Goal: Information Seeking & Learning: Check status

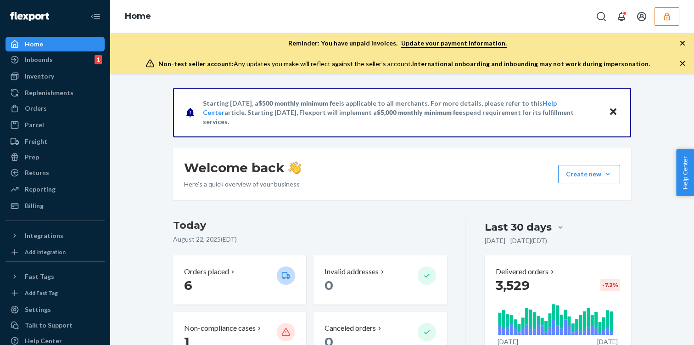
click at [669, 19] on icon "button" at bounding box center [667, 16] width 6 height 8
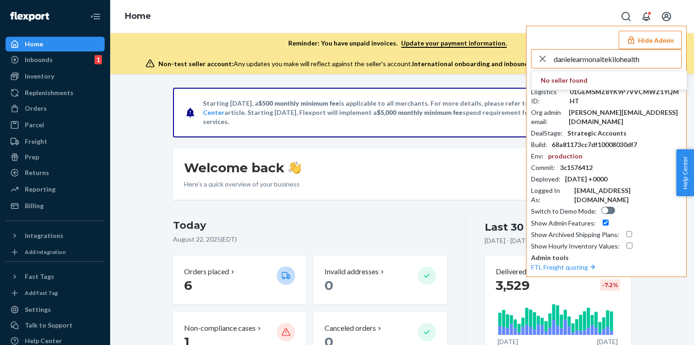
type input "danielearmonaitekilohealth"
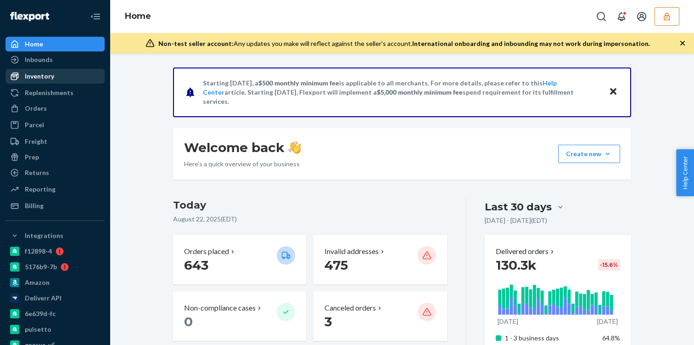
click at [67, 76] on div "Inventory" at bounding box center [54, 76] width 97 height 13
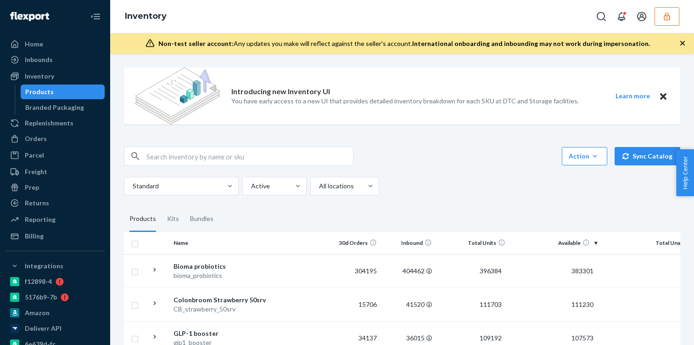
click at [669, 21] on icon "button" at bounding box center [666, 16] width 9 height 9
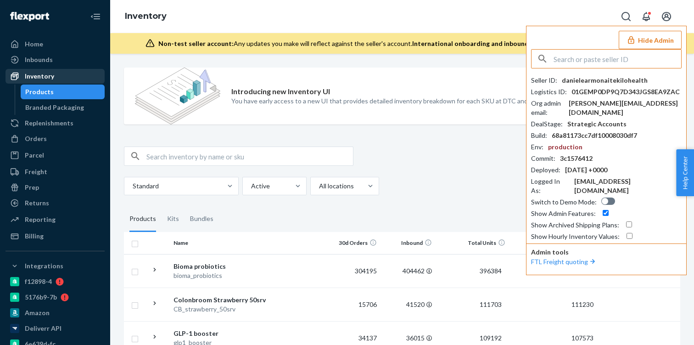
click at [58, 73] on div "Inventory" at bounding box center [54, 76] width 97 height 13
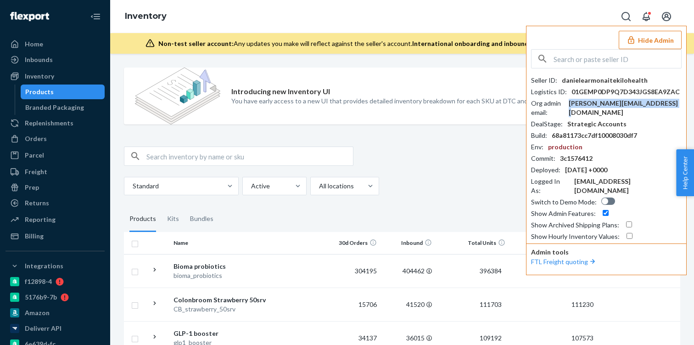
click at [643, 103] on div "[PERSON_NAME][EMAIL_ADDRESS][DOMAIN_NAME]" at bounding box center [625, 108] width 113 height 18
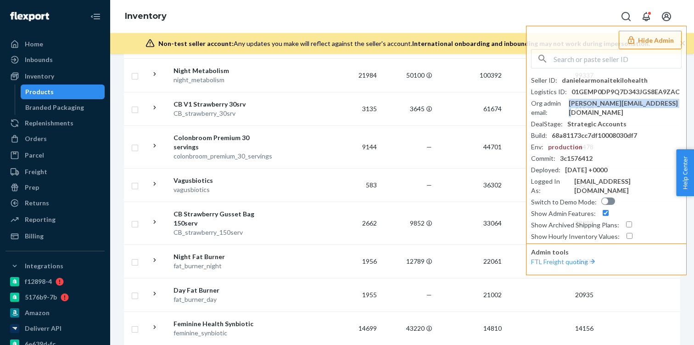
scroll to position [303, 0]
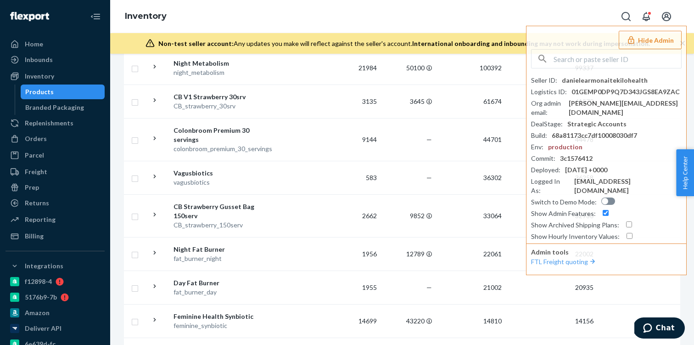
click at [405, 13] on div "Inventory Hide Admin Seller ID : danielearmonaitekilohealth Logistics ID : 01GE…" at bounding box center [402, 16] width 584 height 33
click at [662, 57] on input "text" at bounding box center [617, 59] width 128 height 18
paste input "inforetoprojectcom"
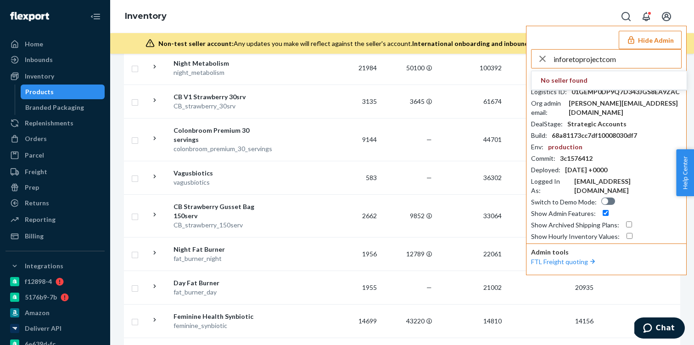
type input "inforetoprojectcom"
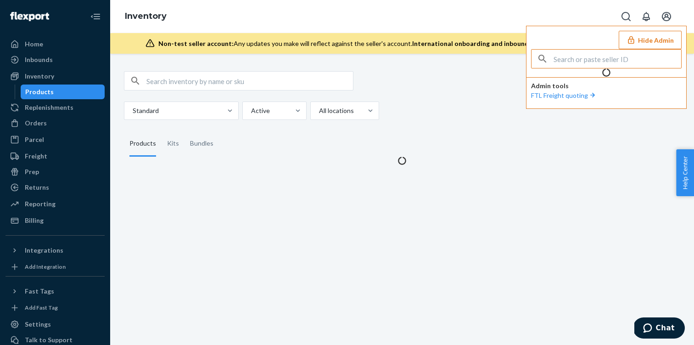
scroll to position [0, 0]
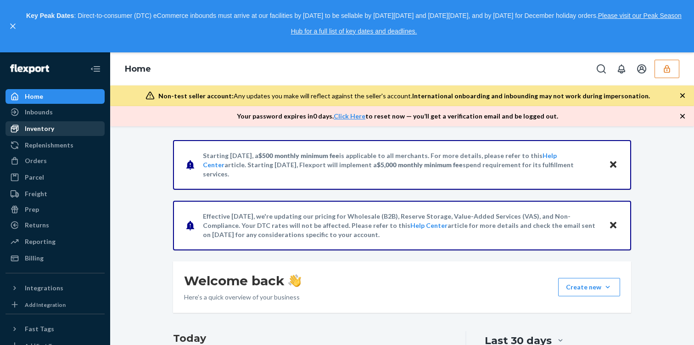
click at [85, 128] on div "Inventory" at bounding box center [54, 128] width 97 height 13
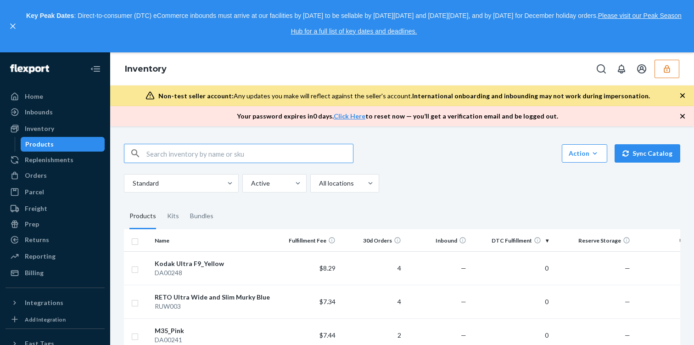
paste input "DPMZ4SMYGZB"
type input "DPMZ4SMYGZB"
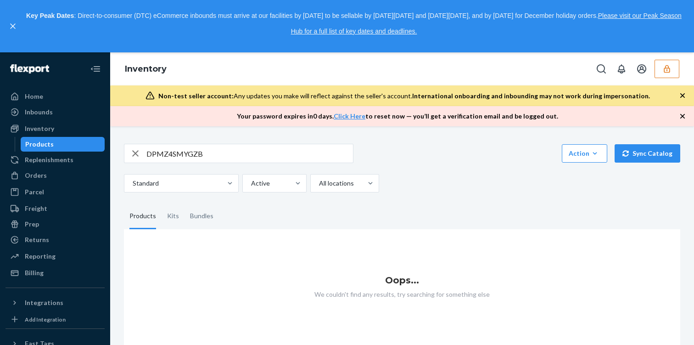
click at [11, 21] on div at bounding box center [15, 26] width 14 height 36
click at [8, 27] on button "close," at bounding box center [12, 26] width 9 height 9
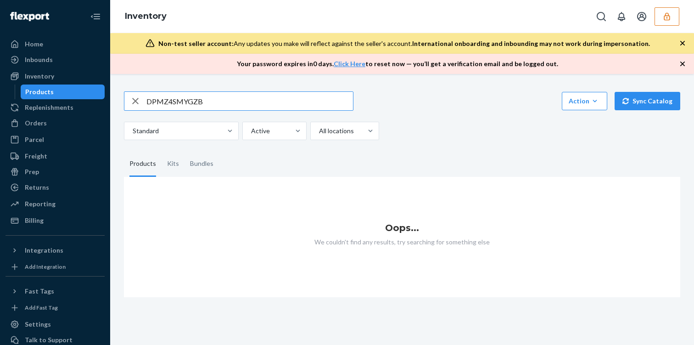
click at [220, 96] on input "DPMZ4SMYGZB" at bounding box center [249, 101] width 206 height 18
click at [660, 0] on div "Inventory" at bounding box center [402, 16] width 584 height 33
click at [659, 18] on button "button" at bounding box center [666, 16] width 25 height 18
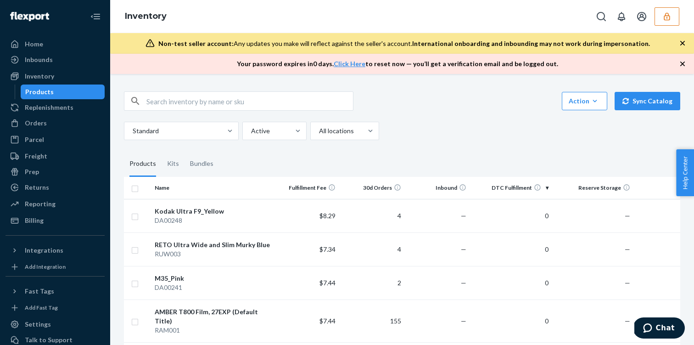
click at [665, 9] on button "button" at bounding box center [666, 16] width 25 height 18
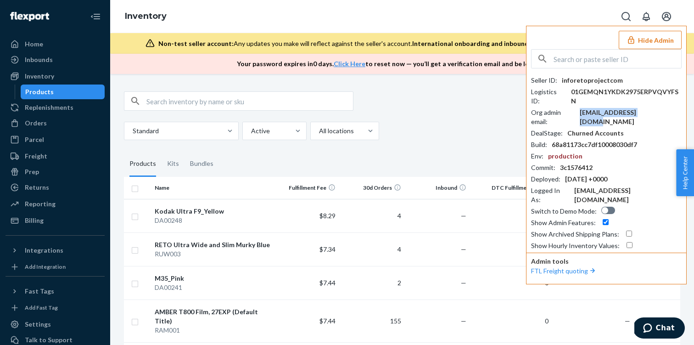
click at [587, 108] on div "info@retoproject.com" at bounding box center [631, 117] width 102 height 18
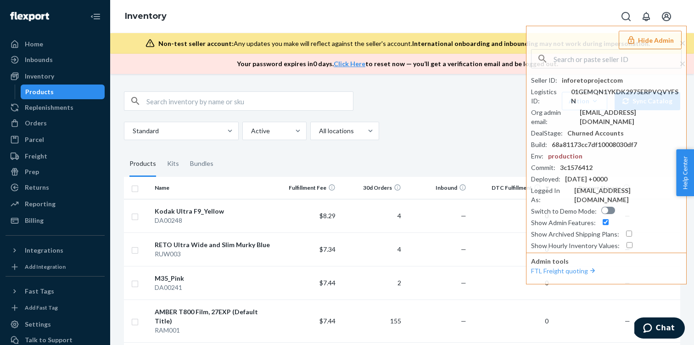
click at [152, 100] on input "text" at bounding box center [249, 101] width 206 height 18
paste input "42479707029758"
type input "42479707029758"
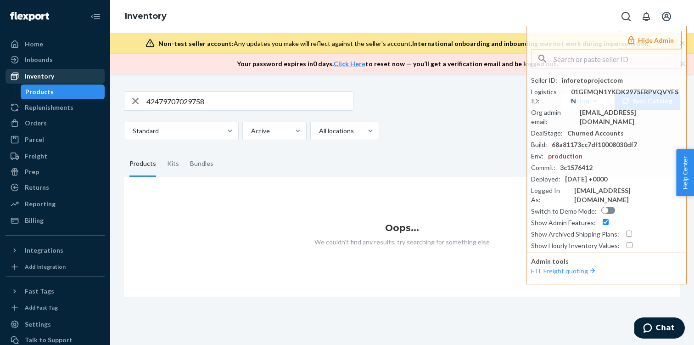
click at [82, 83] on link "Inventory" at bounding box center [55, 76] width 99 height 15
click at [67, 77] on div "Inventory" at bounding box center [54, 76] width 97 height 13
click at [132, 99] on icon "button" at bounding box center [135, 101] width 11 height 18
click at [175, 100] on input "text" at bounding box center [249, 101] width 206 height 18
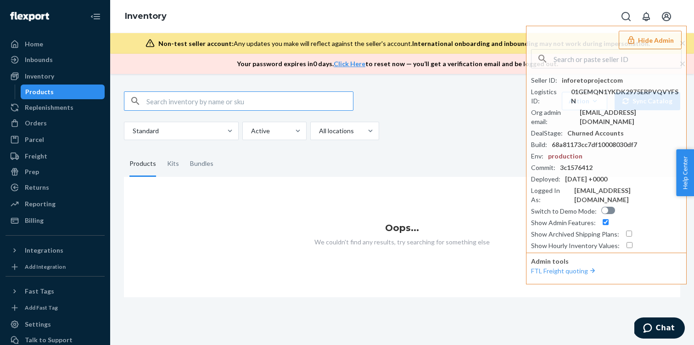
paste input "DFFIBLZYNA2"
type input "DFFIBLZYNA2"
click at [217, 98] on input "DFFIBLZYNA2" at bounding box center [249, 101] width 206 height 18
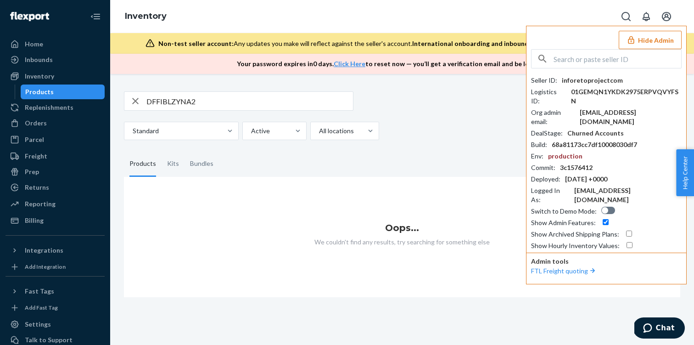
click at [654, 46] on button "Hide Admin" at bounding box center [650, 40] width 63 height 18
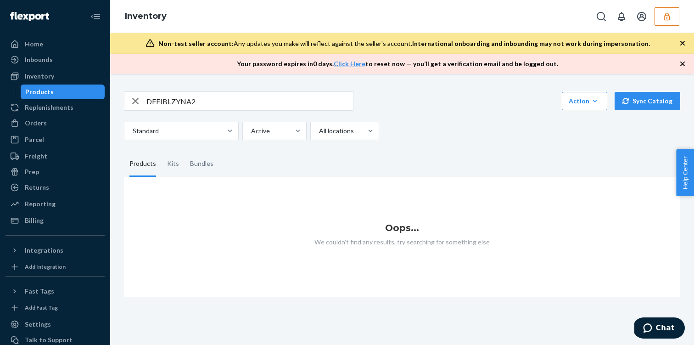
click at [137, 98] on icon "button" at bounding box center [135, 101] width 6 height 6
click at [135, 101] on button "button" at bounding box center [135, 101] width 0 height 0
click at [158, 96] on input "text" at bounding box center [249, 101] width 206 height 18
paste input "DFFIBLZYNA2"
type input "DFFIBLZYNA2"
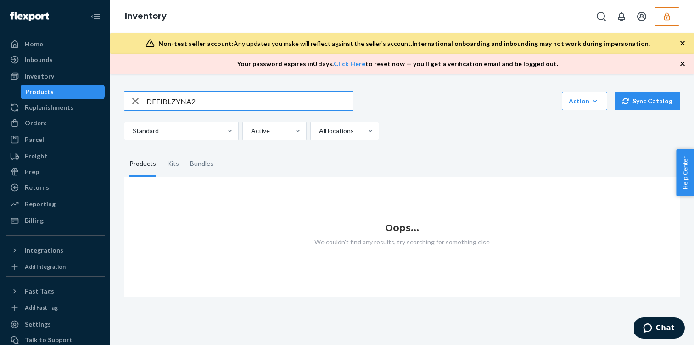
click at [209, 104] on input "DFFIBLZYNA2" at bounding box center [249, 101] width 206 height 18
click at [177, 105] on input "radio" at bounding box center [249, 101] width 206 height 18
type input "r"
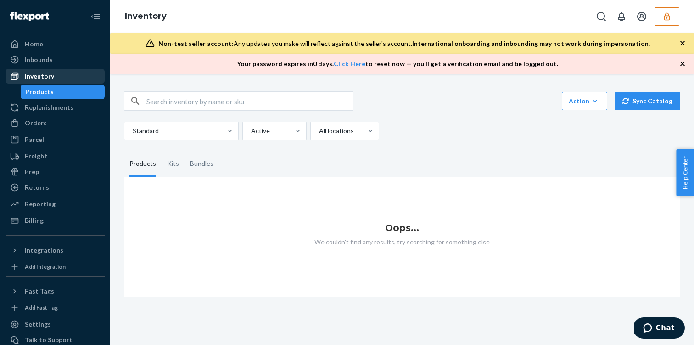
click at [89, 76] on div "Inventory" at bounding box center [54, 76] width 97 height 13
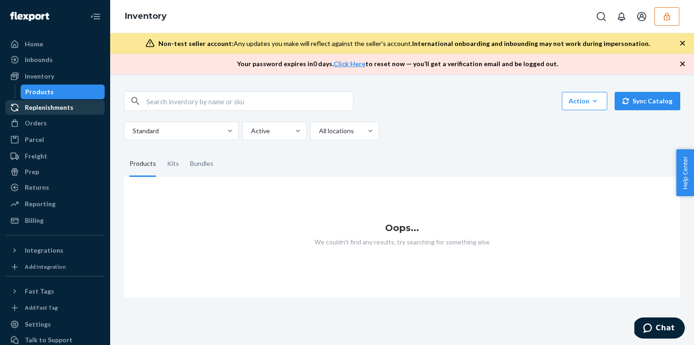
click at [82, 114] on link "Replenishments" at bounding box center [55, 107] width 99 height 15
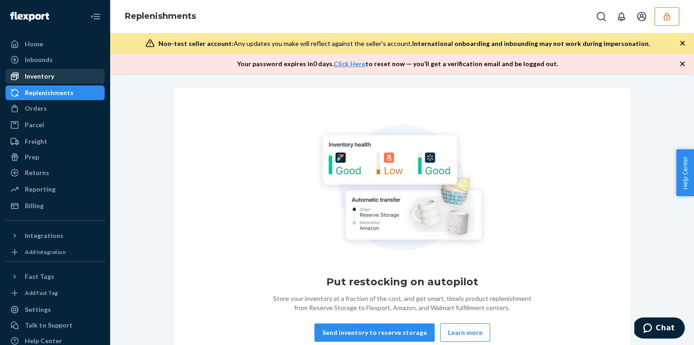
click at [69, 78] on div "Inventory" at bounding box center [54, 76] width 97 height 13
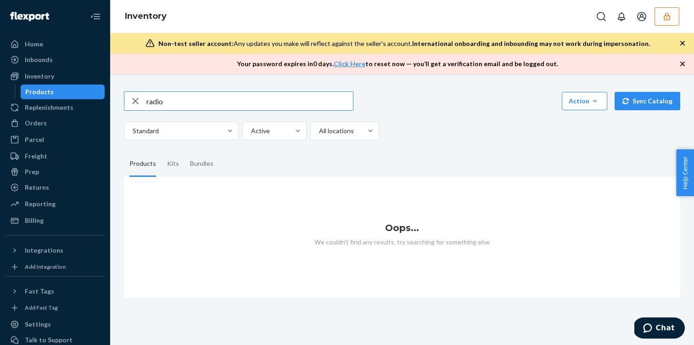
click at [139, 104] on icon "button" at bounding box center [135, 101] width 11 height 18
click at [135, 101] on button "button" at bounding box center [135, 101] width 0 height 0
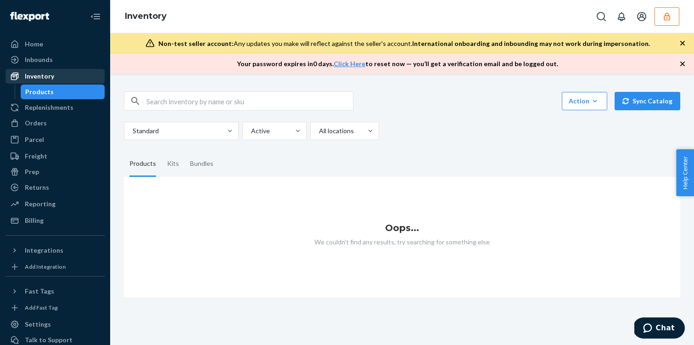
click at [62, 80] on div "Inventory" at bounding box center [54, 76] width 97 height 13
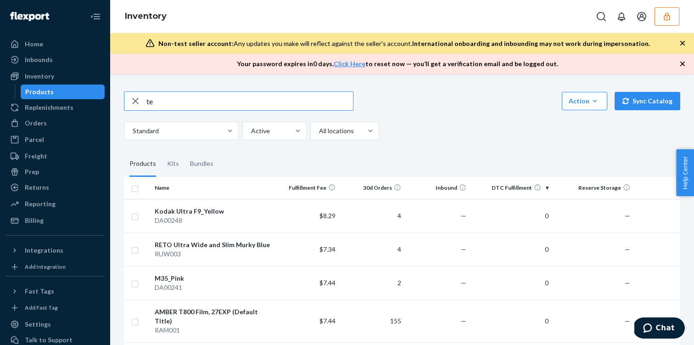
type input "t"
type input "reto"
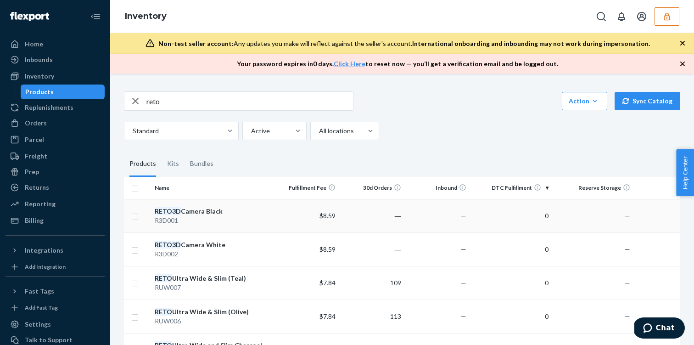
click at [267, 217] on div "R3D001" at bounding box center [212, 220] width 115 height 9
